Goal: Transaction & Acquisition: Obtain resource

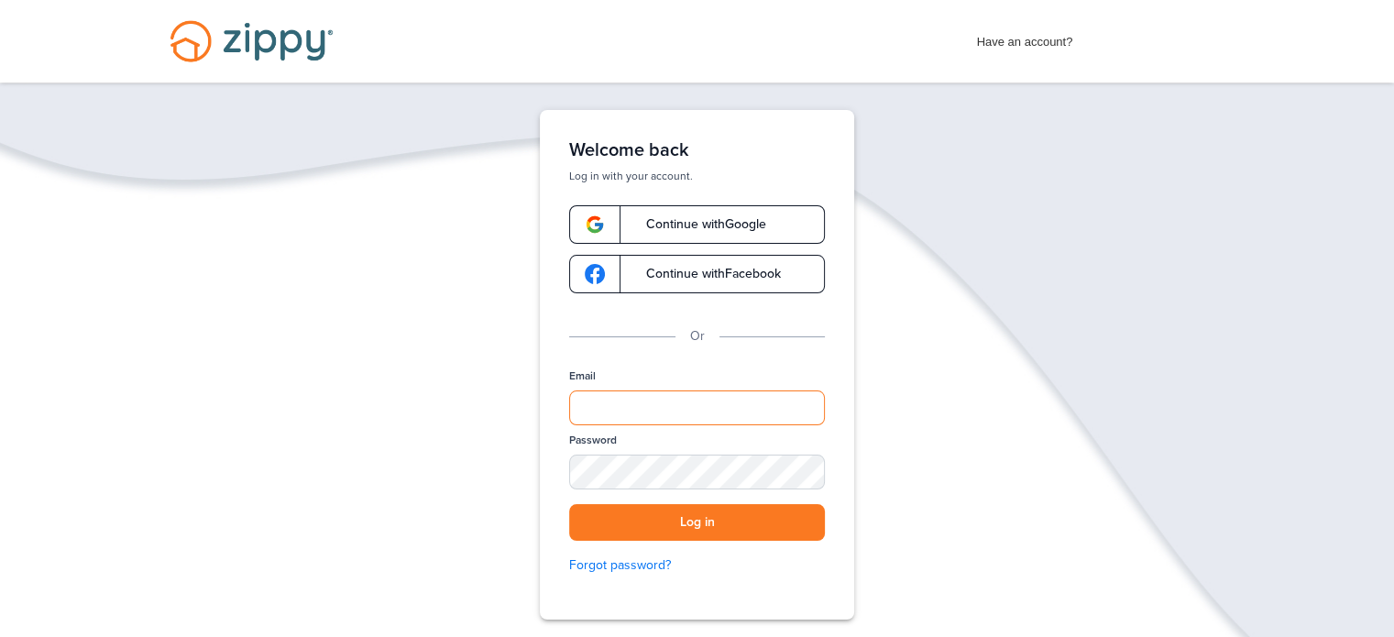
type input "**********"
click at [730, 453] on div "Password" at bounding box center [697, 467] width 256 height 71
click at [806, 473] on div "SHOW" at bounding box center [802, 473] width 40 height 17
click at [728, 511] on button "Log in" at bounding box center [697, 523] width 256 height 38
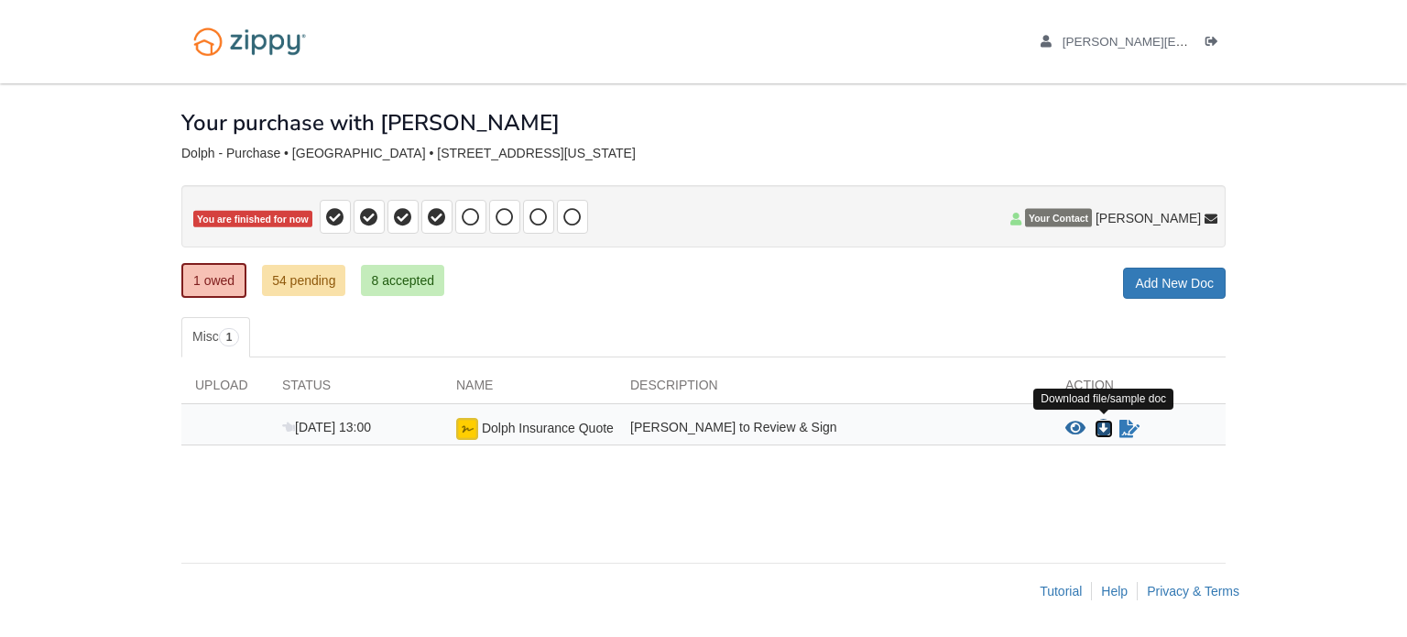
click at [1104, 420] on icon "Download Dolph Insurance Quote" at bounding box center [1104, 429] width 18 height 18
click at [293, 275] on link "54 pending" at bounding box center [303, 280] width 83 height 31
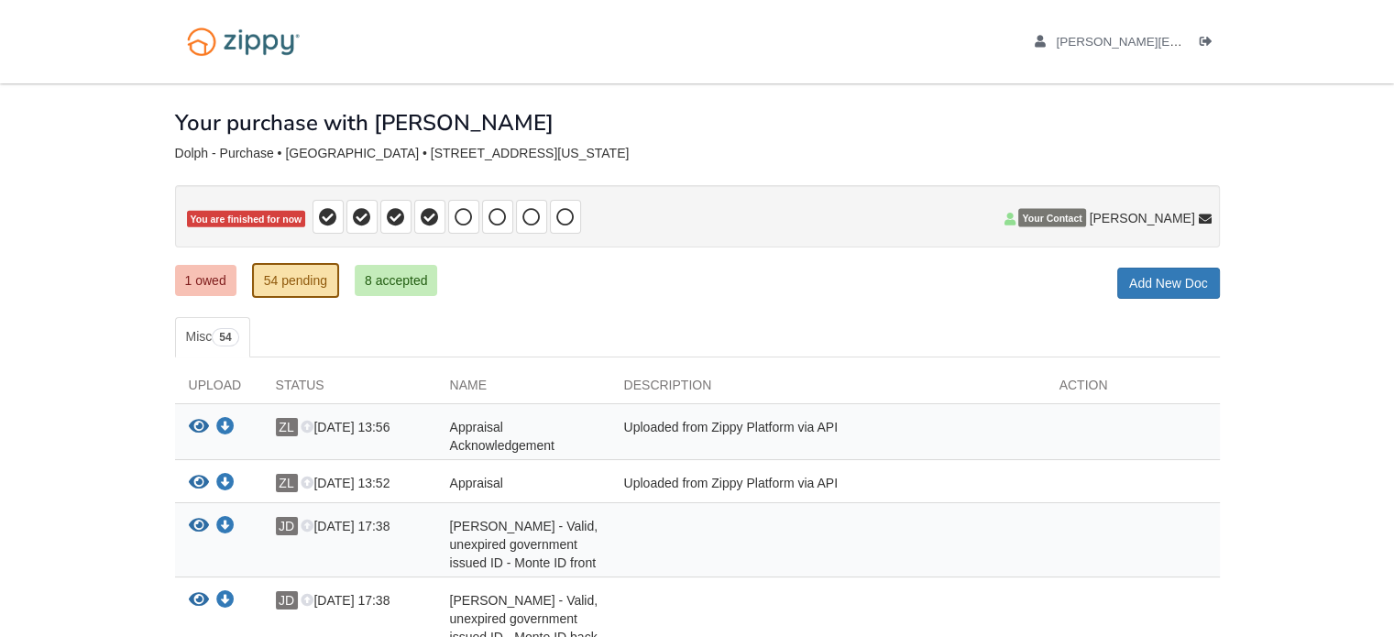
click at [228, 476] on icon "Download Appraisal" at bounding box center [225, 483] width 18 height 18
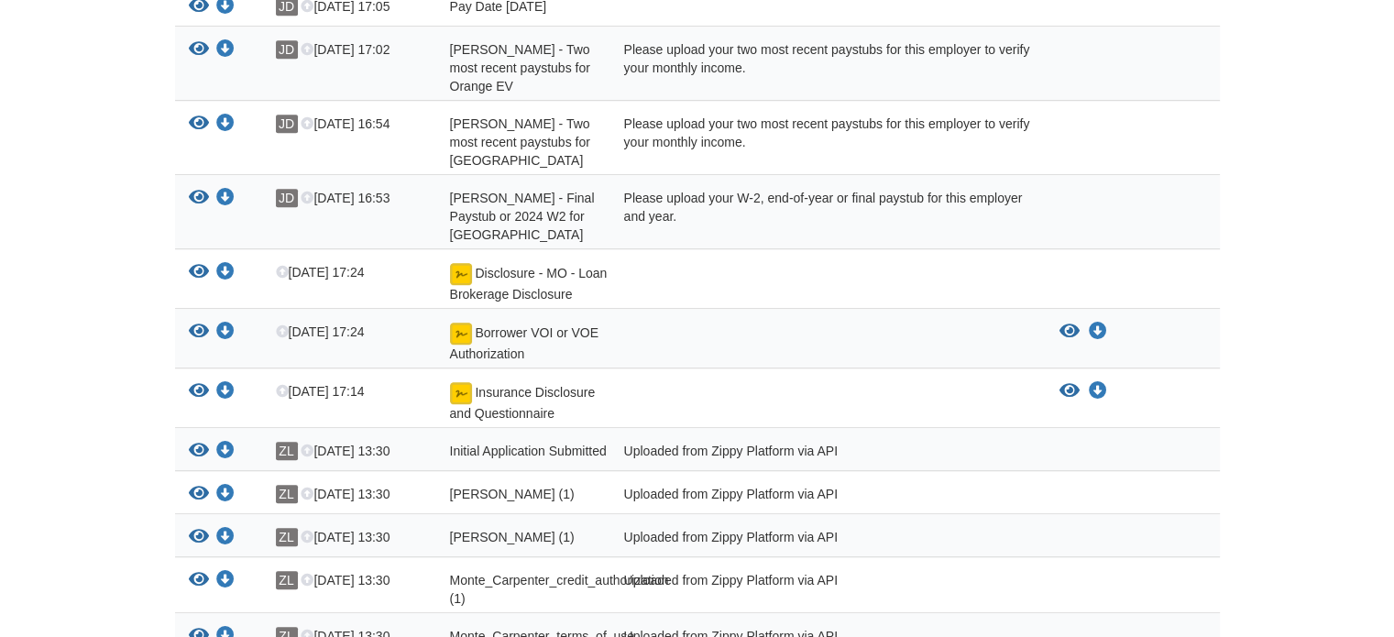
scroll to position [1136, 0]
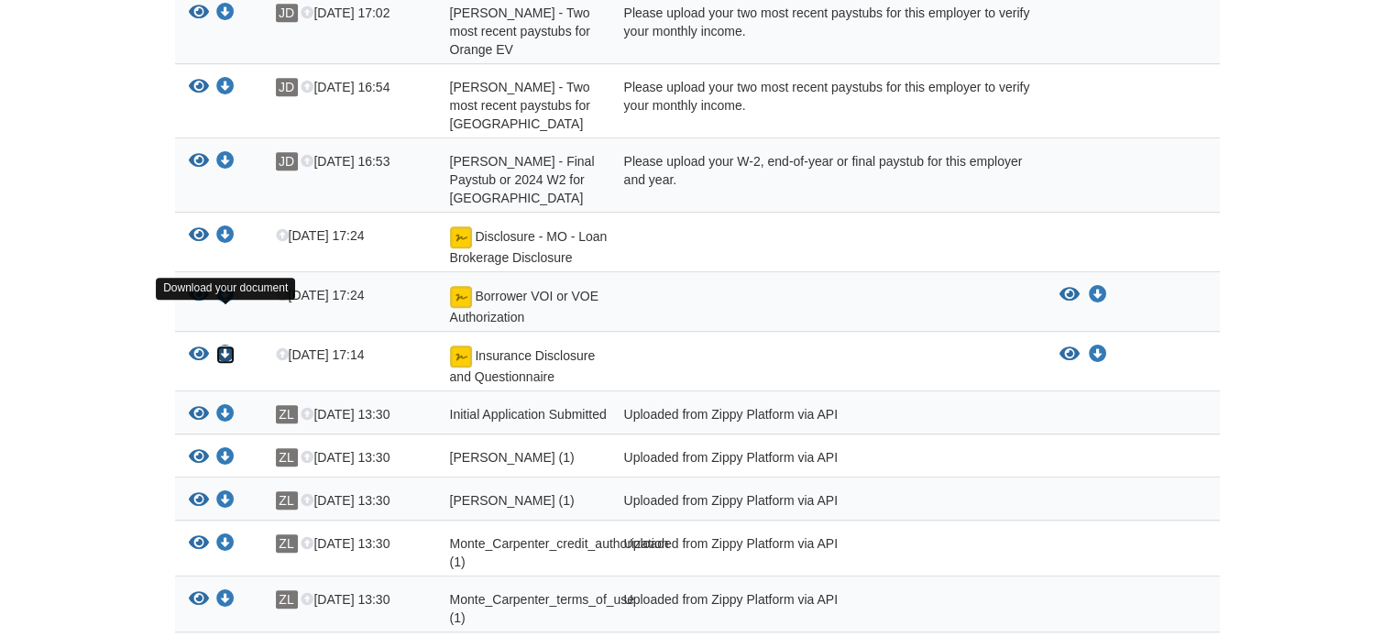
click at [226, 345] on icon "Download Insurance Disclosure and Questionnaire" at bounding box center [225, 354] width 18 height 18
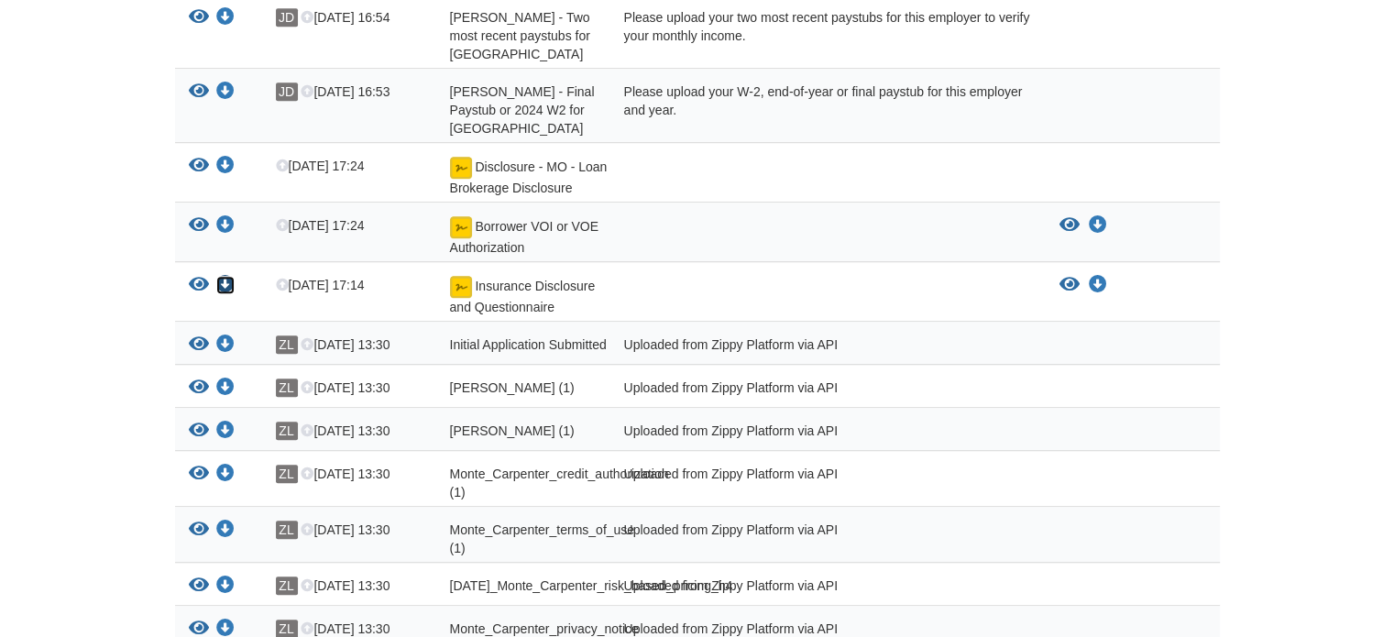
scroll to position [1209, 0]
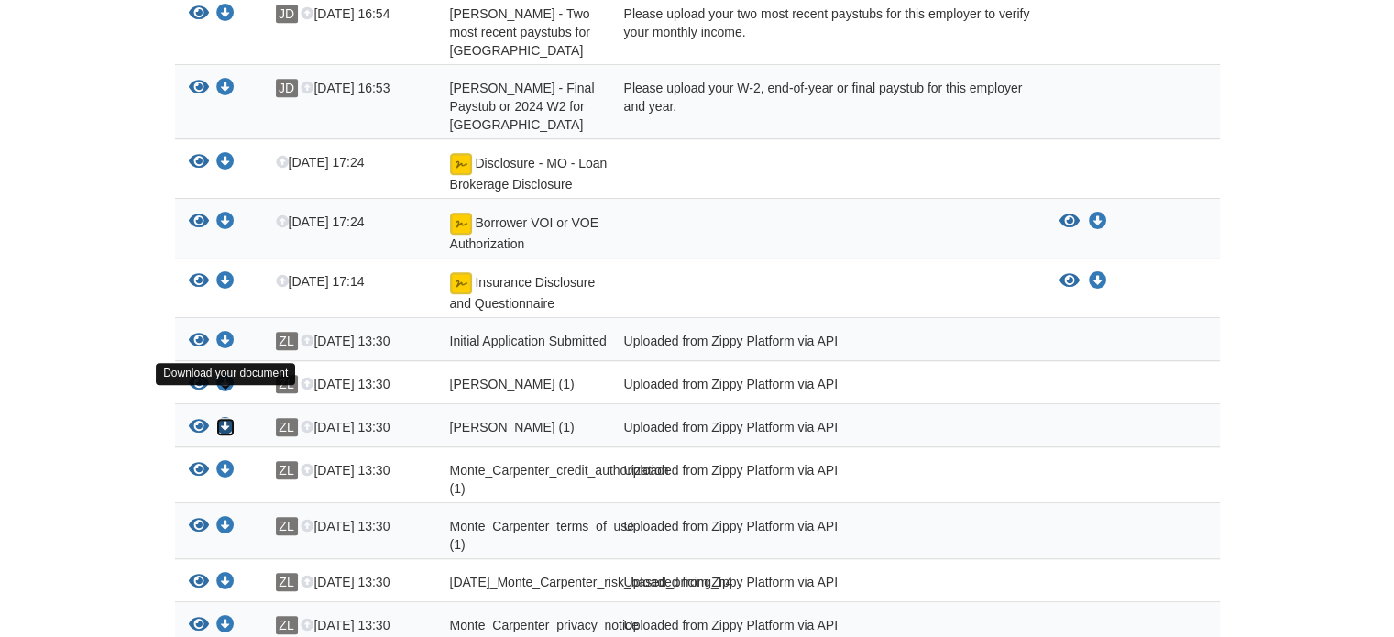
click at [225, 418] on icon "Download Janet_Dolph_true_and_correct_consent (1)" at bounding box center [225, 427] width 18 height 18
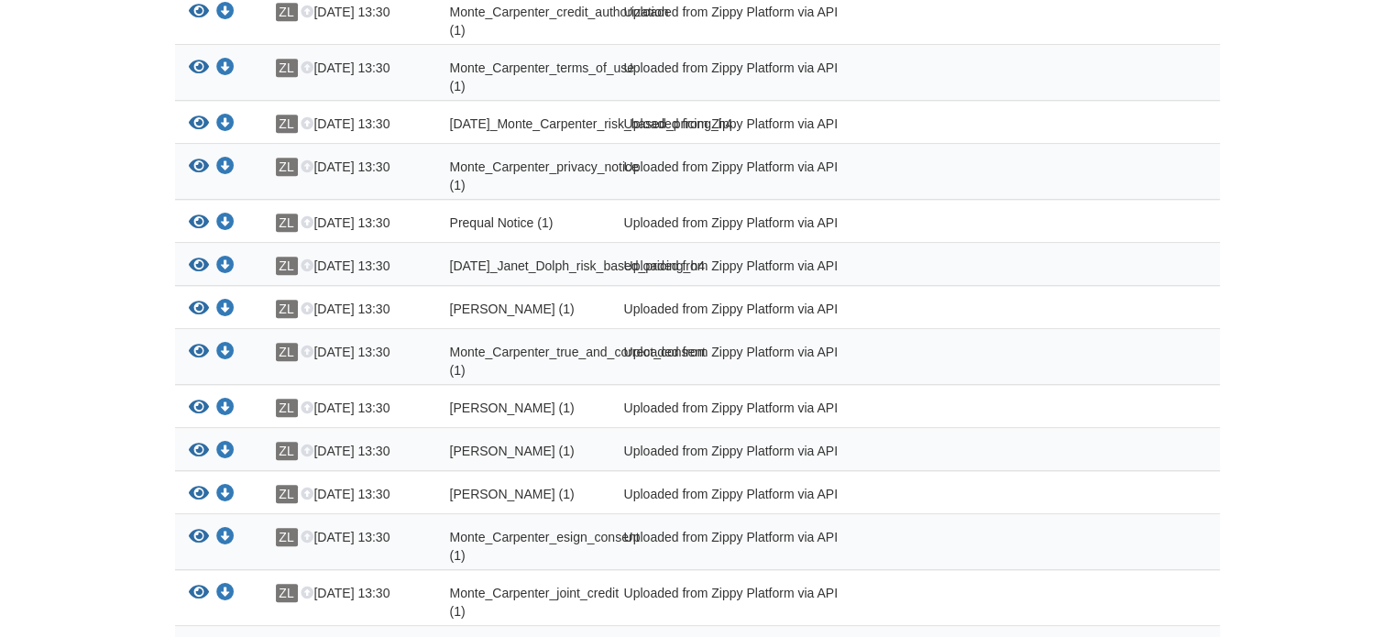
scroll to position [1686, 0]
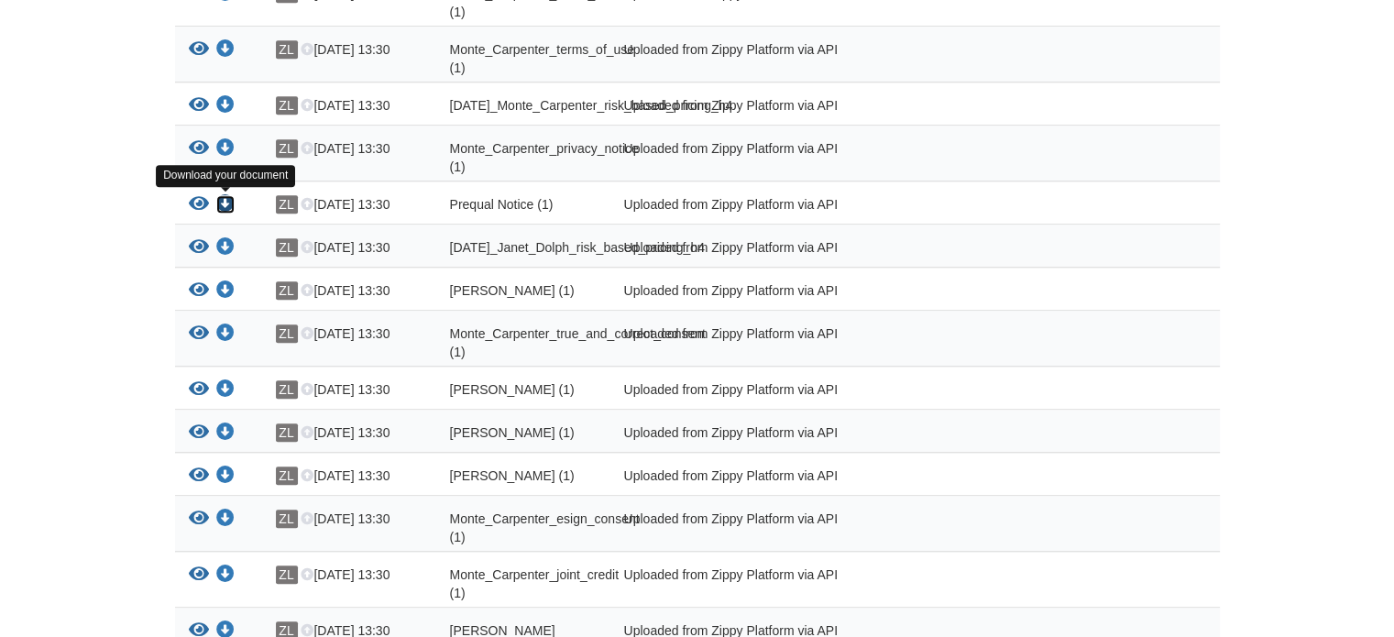
click at [224, 201] on icon "Download Prequal Notice (1)" at bounding box center [225, 204] width 18 height 18
